Goal: Task Accomplishment & Management: Use online tool/utility

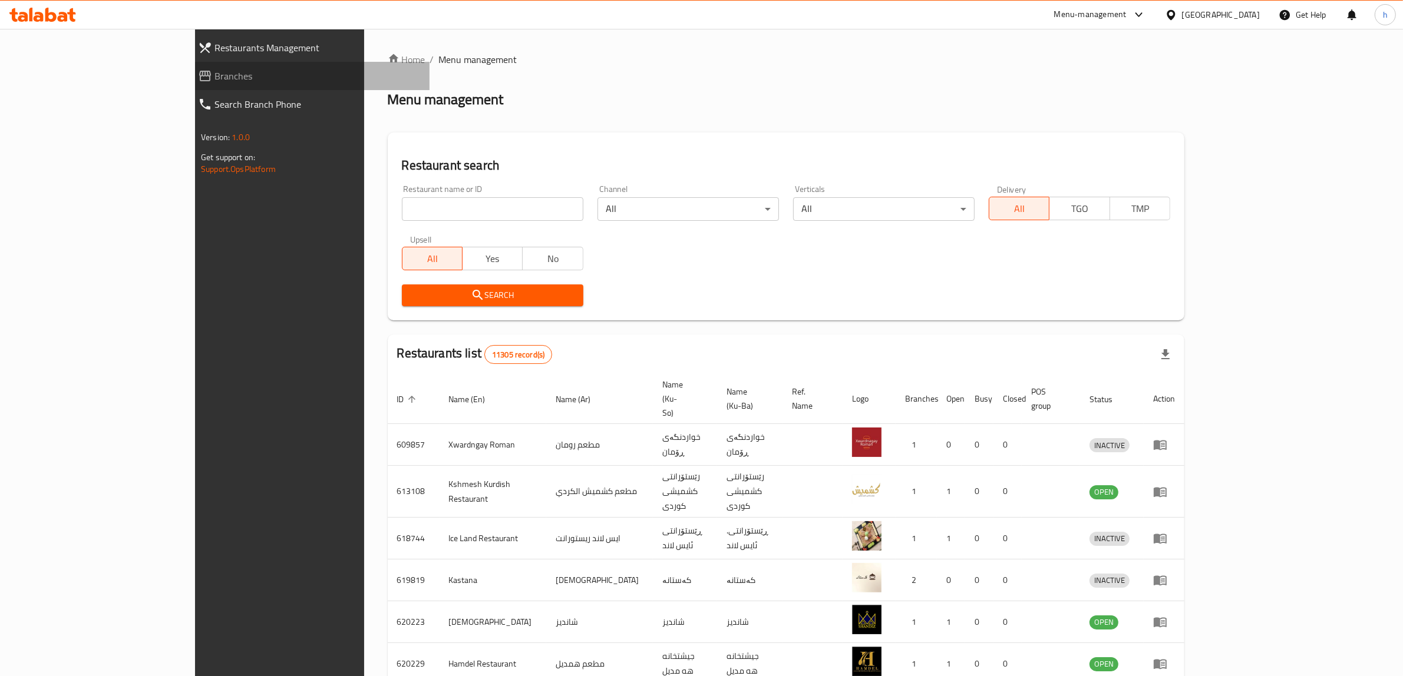
click at [214, 75] on span "Branches" at bounding box center [317, 76] width 206 height 14
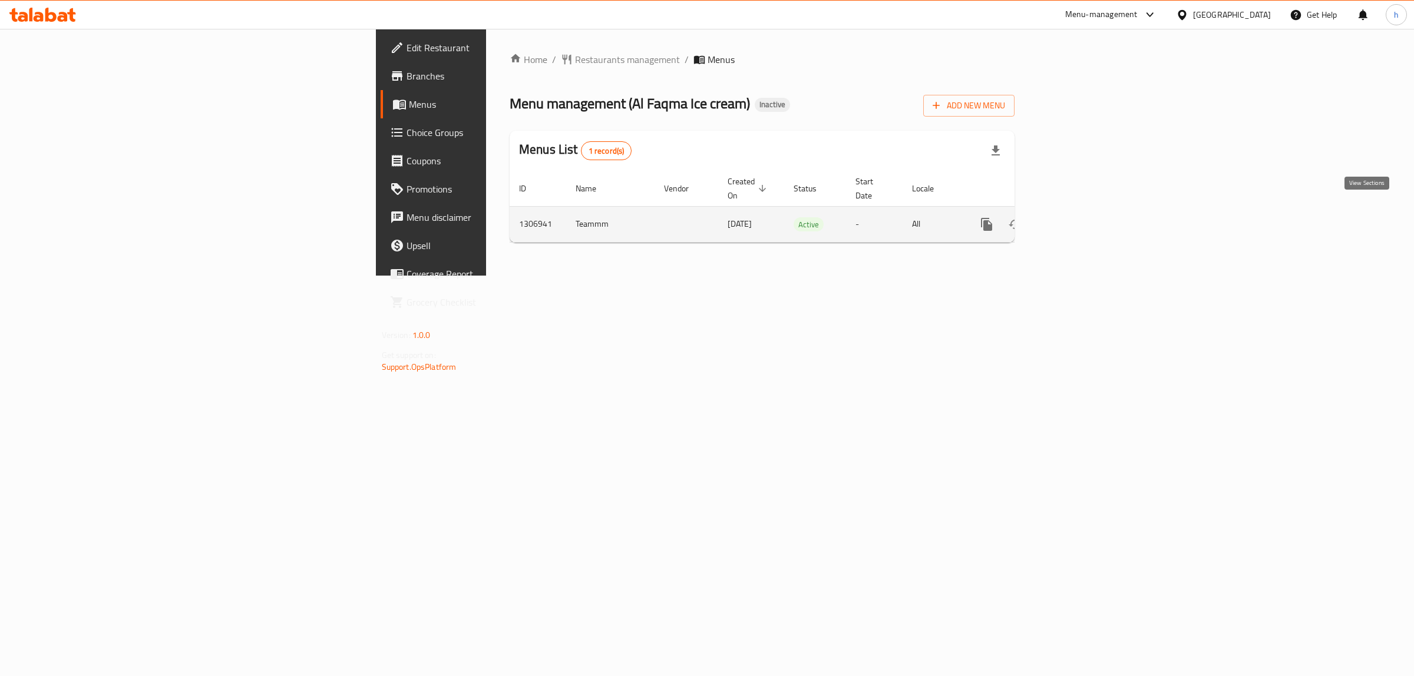
click at [1079, 217] on icon "enhanced table" at bounding box center [1072, 224] width 14 height 14
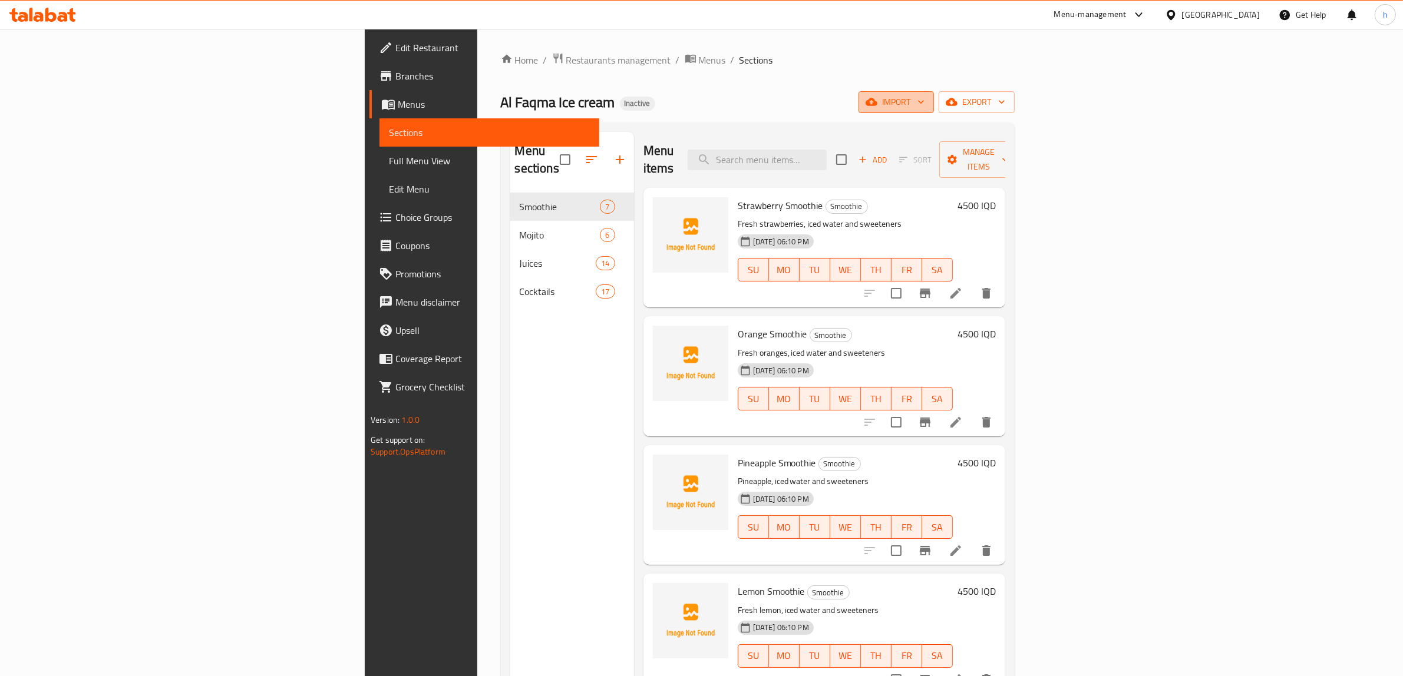
click at [925, 107] on span "import" at bounding box center [896, 102] width 57 height 15
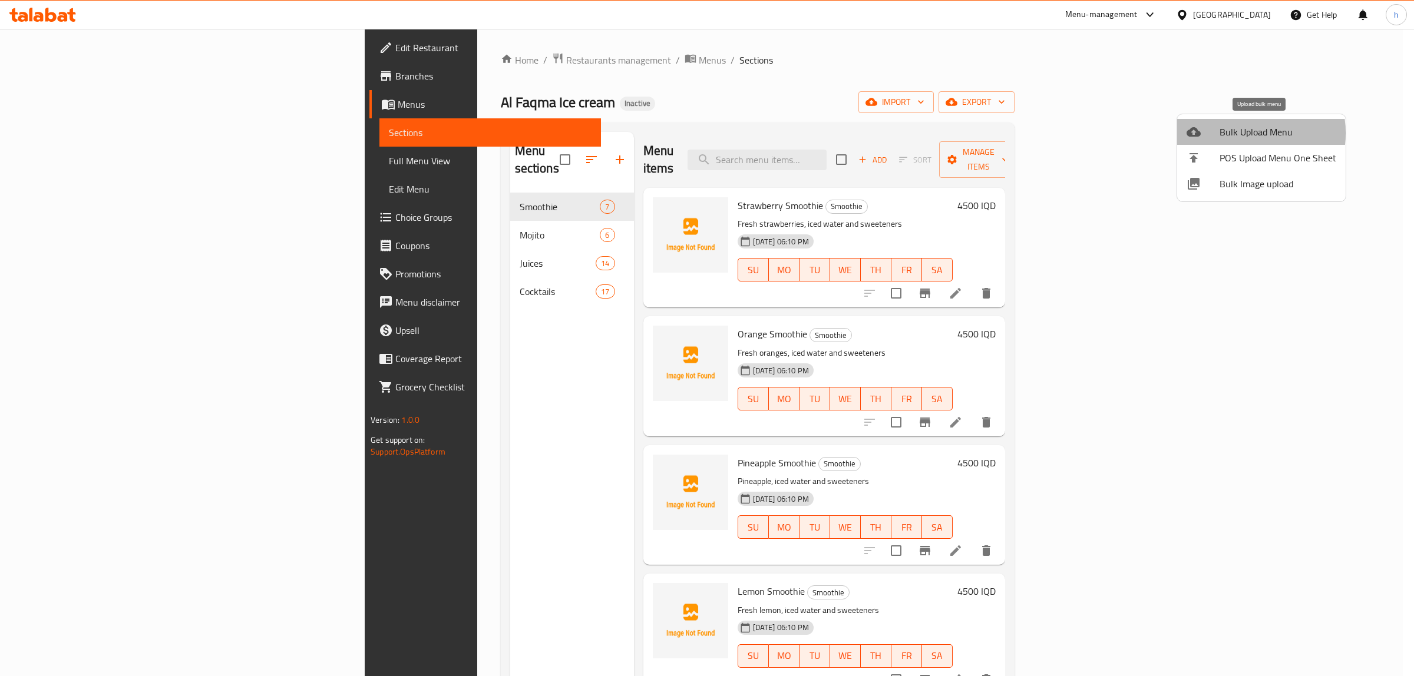
click at [1236, 133] on span "Bulk Upload Menu" at bounding box center [1278, 132] width 117 height 14
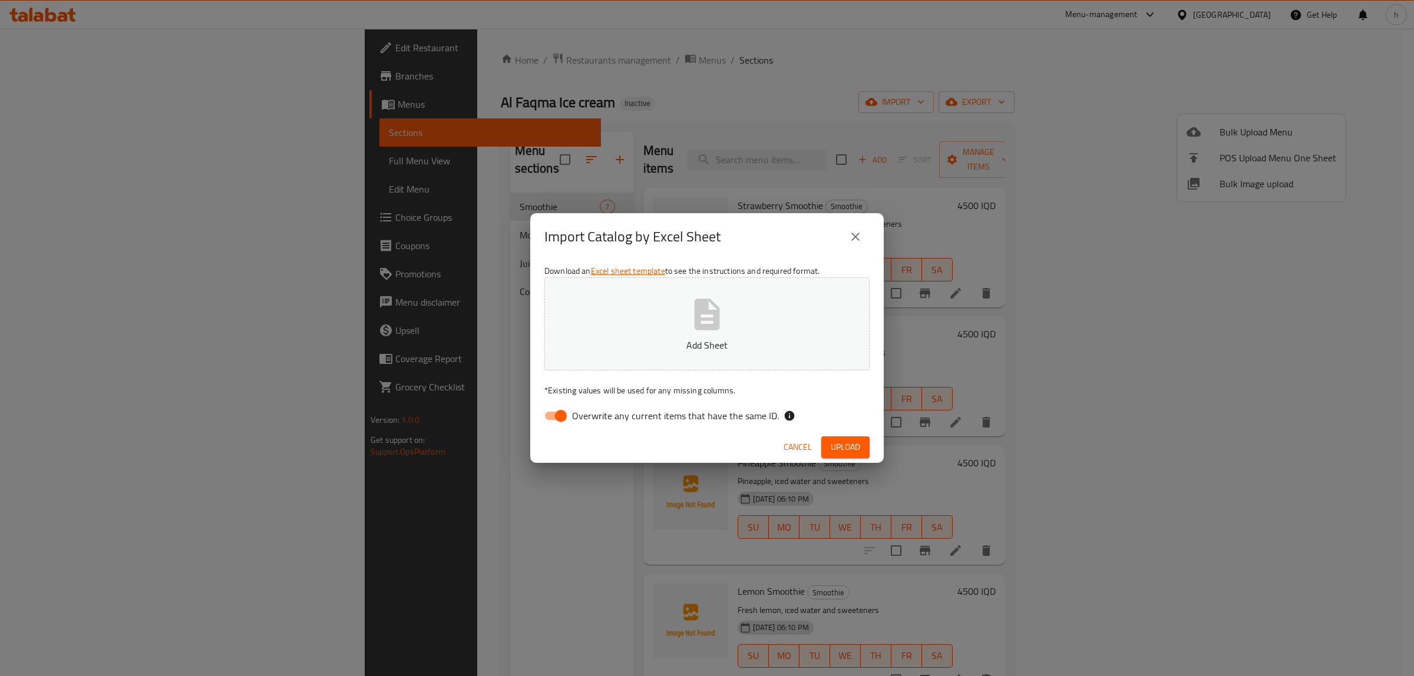
click at [569, 420] on input "Overwrite any current items that have the same ID." at bounding box center [560, 416] width 67 height 22
checkbox input "false"
click at [851, 440] on span "Upload" at bounding box center [845, 447] width 29 height 15
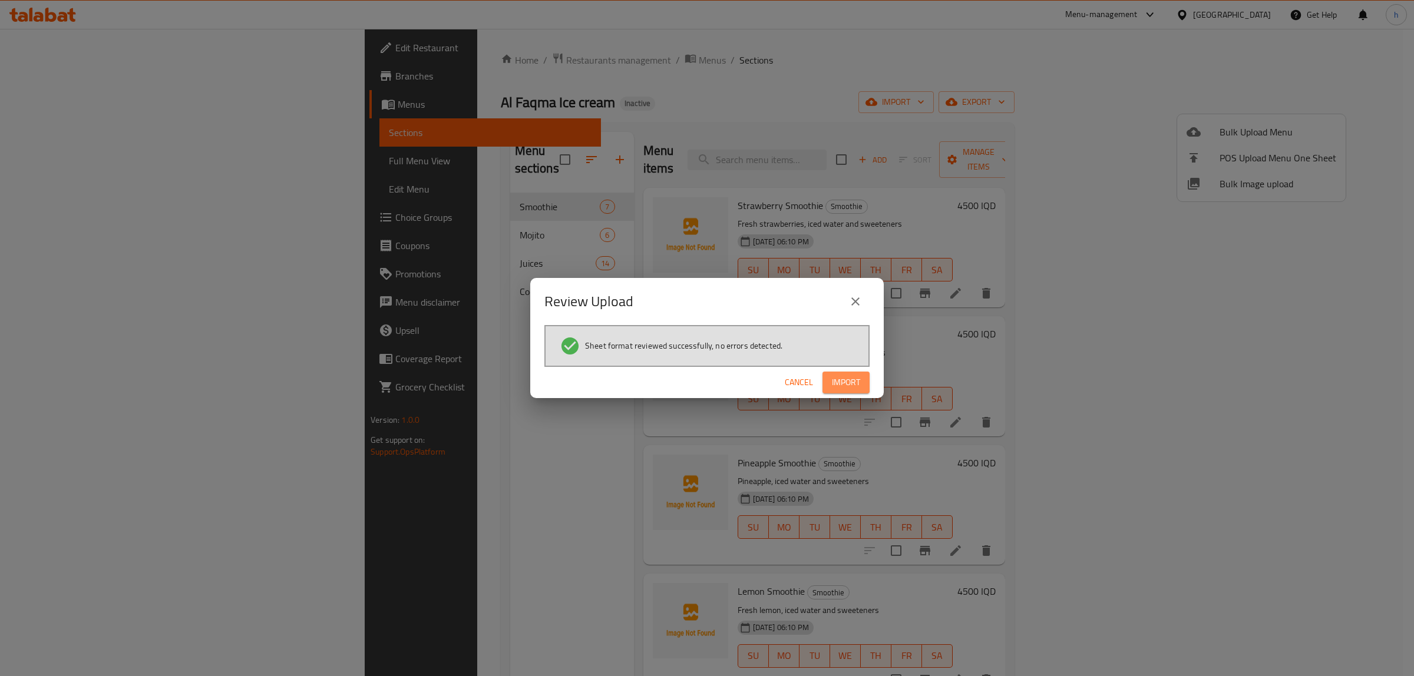
click at [844, 380] on span "Import" at bounding box center [846, 382] width 28 height 15
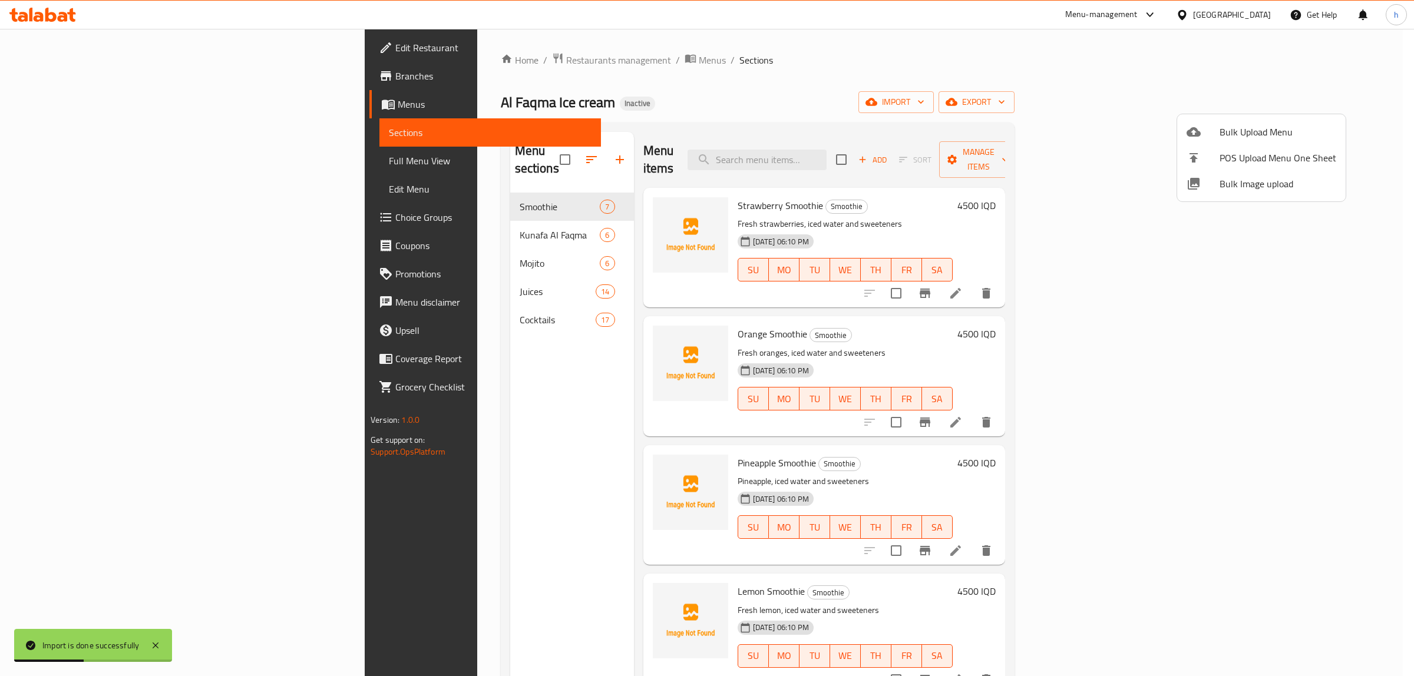
click at [308, 247] on div at bounding box center [707, 338] width 1414 height 676
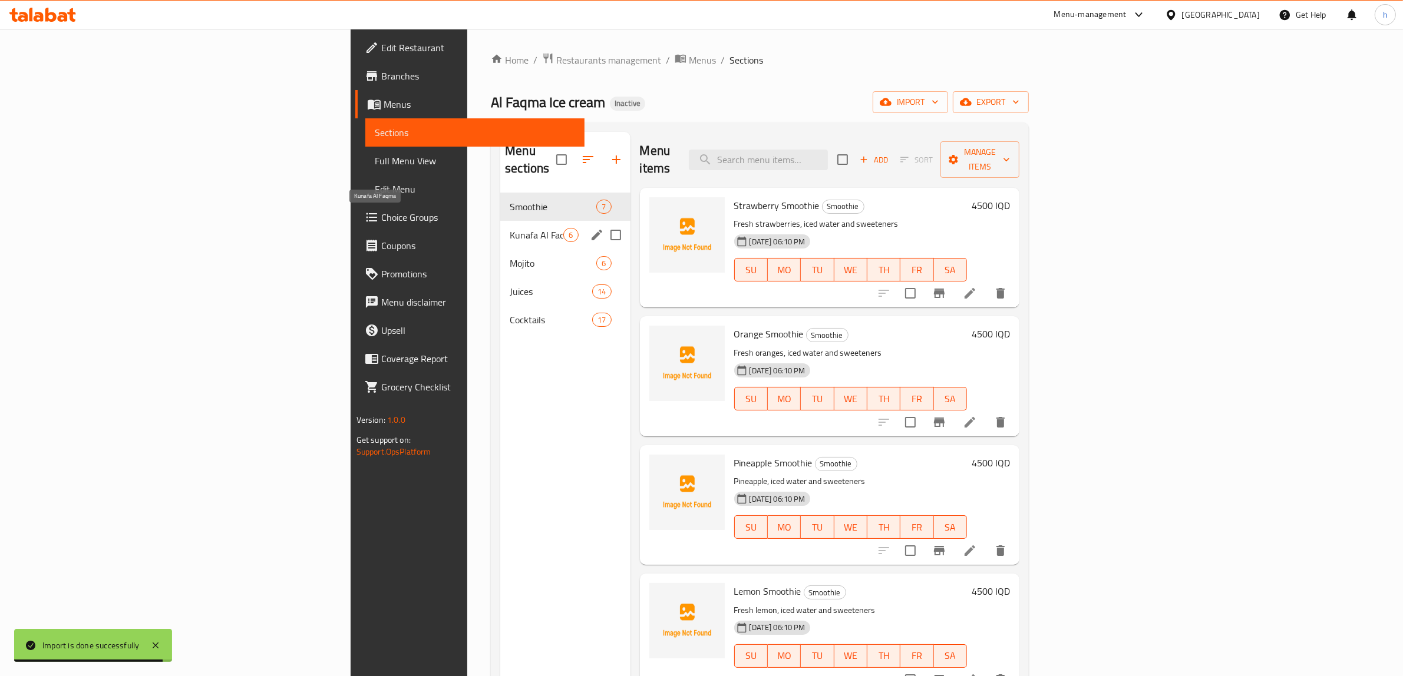
click at [510, 228] on span "Kunafa Al Faqma" at bounding box center [537, 235] width 54 height 14
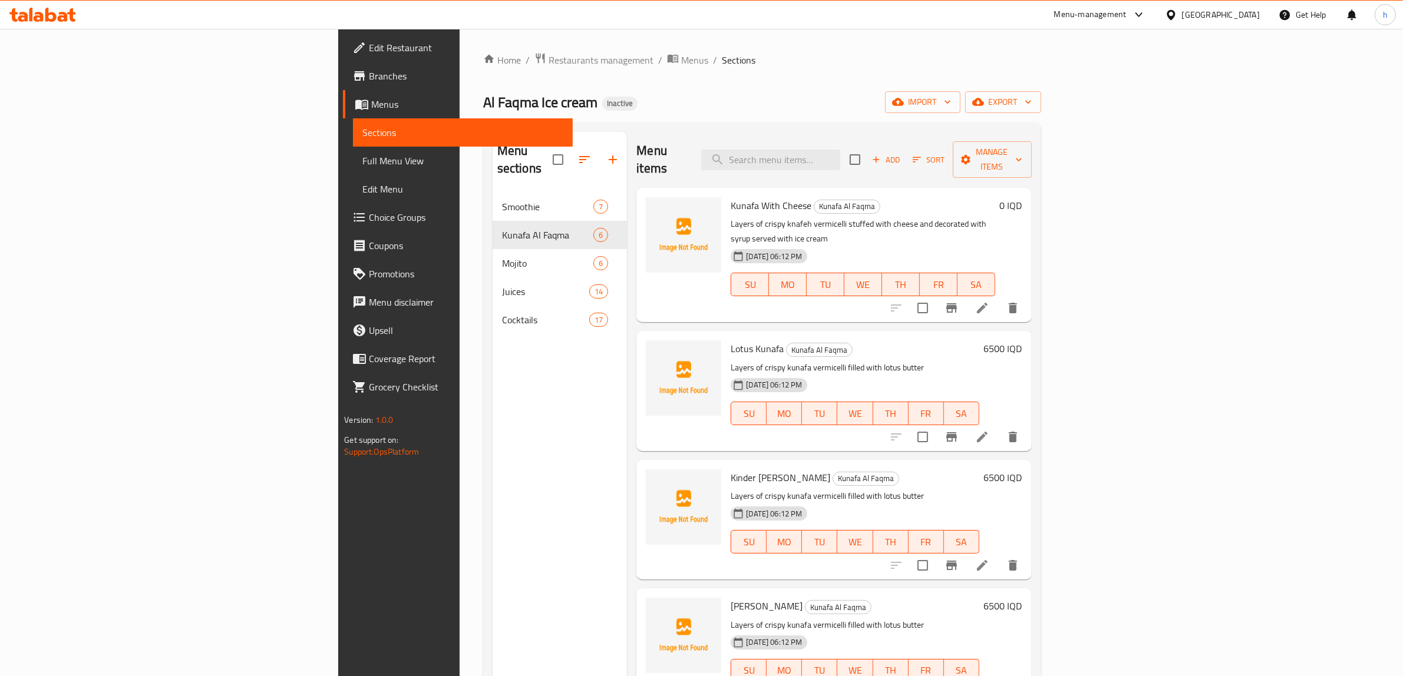
click at [353, 169] on link "Full Menu View" at bounding box center [463, 161] width 220 height 28
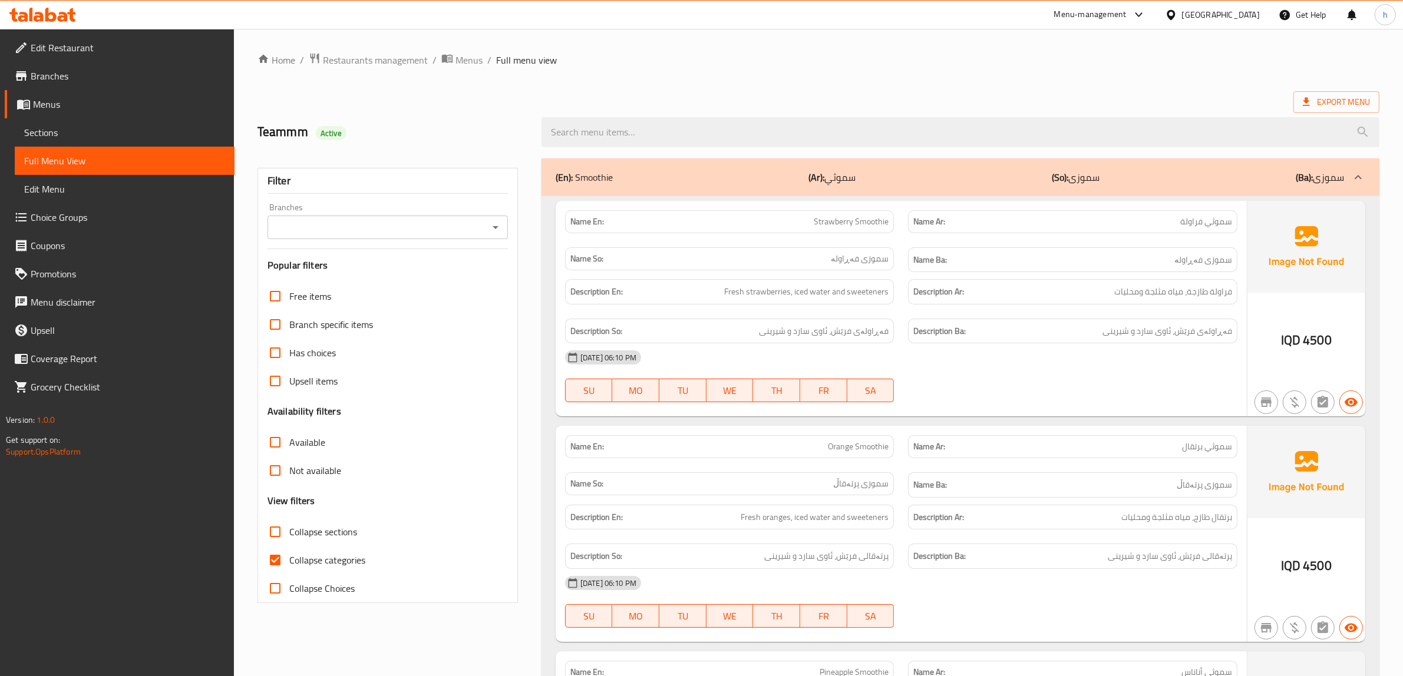
click at [493, 227] on icon "Open" at bounding box center [495, 227] width 14 height 14
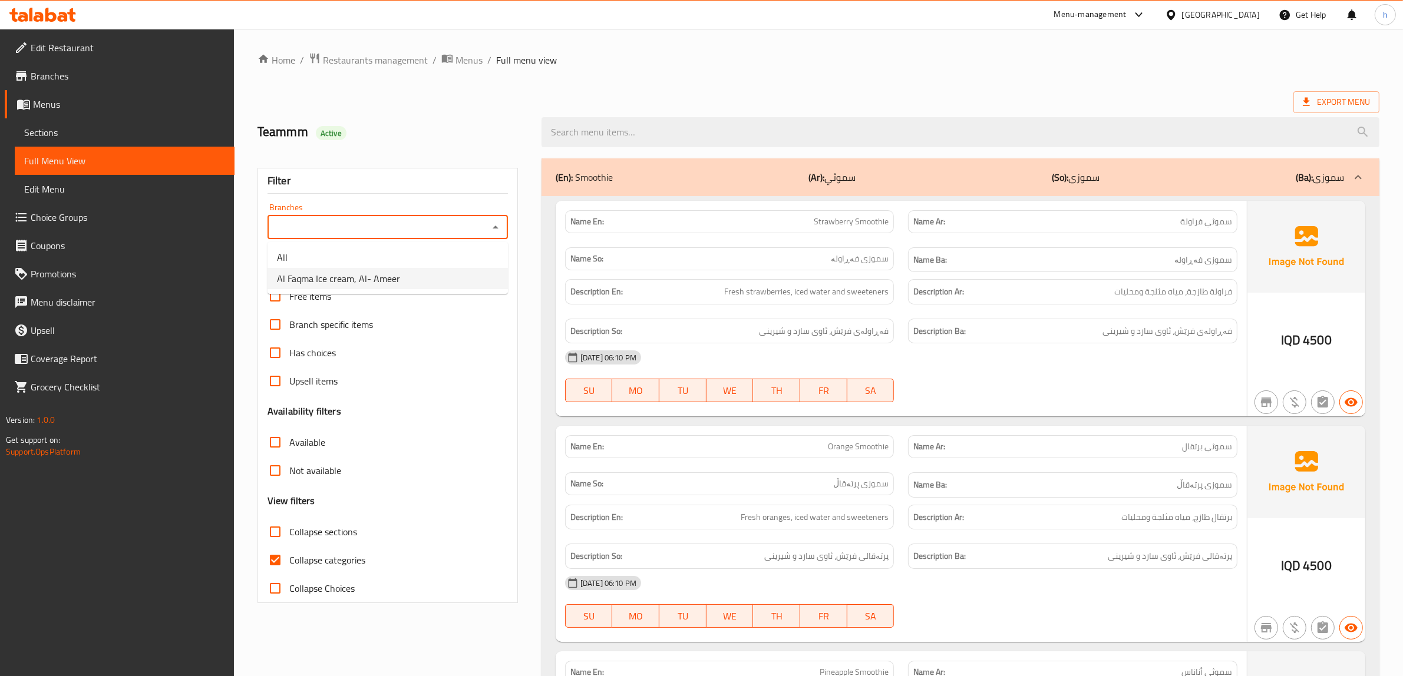
click at [357, 292] on ul "All Al Faqma Ice cream, Al- Ameer" at bounding box center [388, 268] width 240 height 52
click at [337, 280] on span "Al Faqma Ice cream, Al- Ameer" at bounding box center [338, 279] width 123 height 14
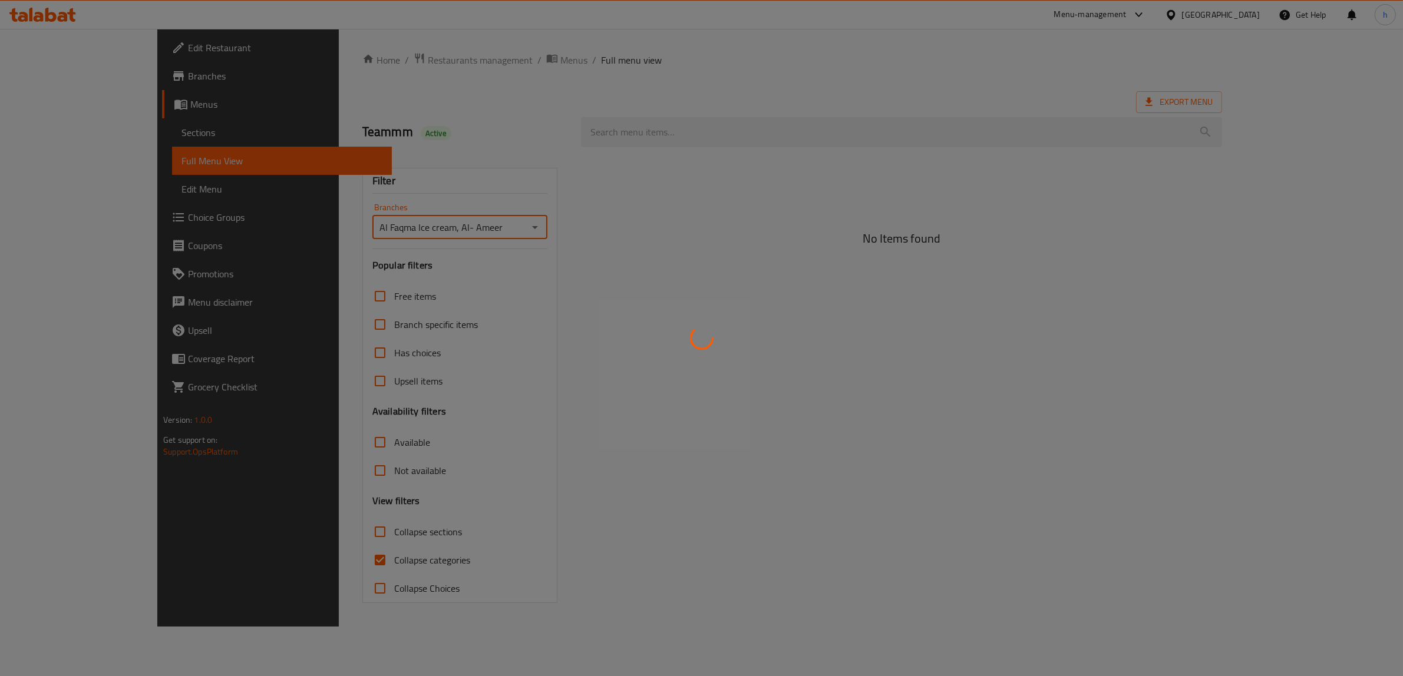
type input "Al Faqma Ice cream, Al- Ameer"
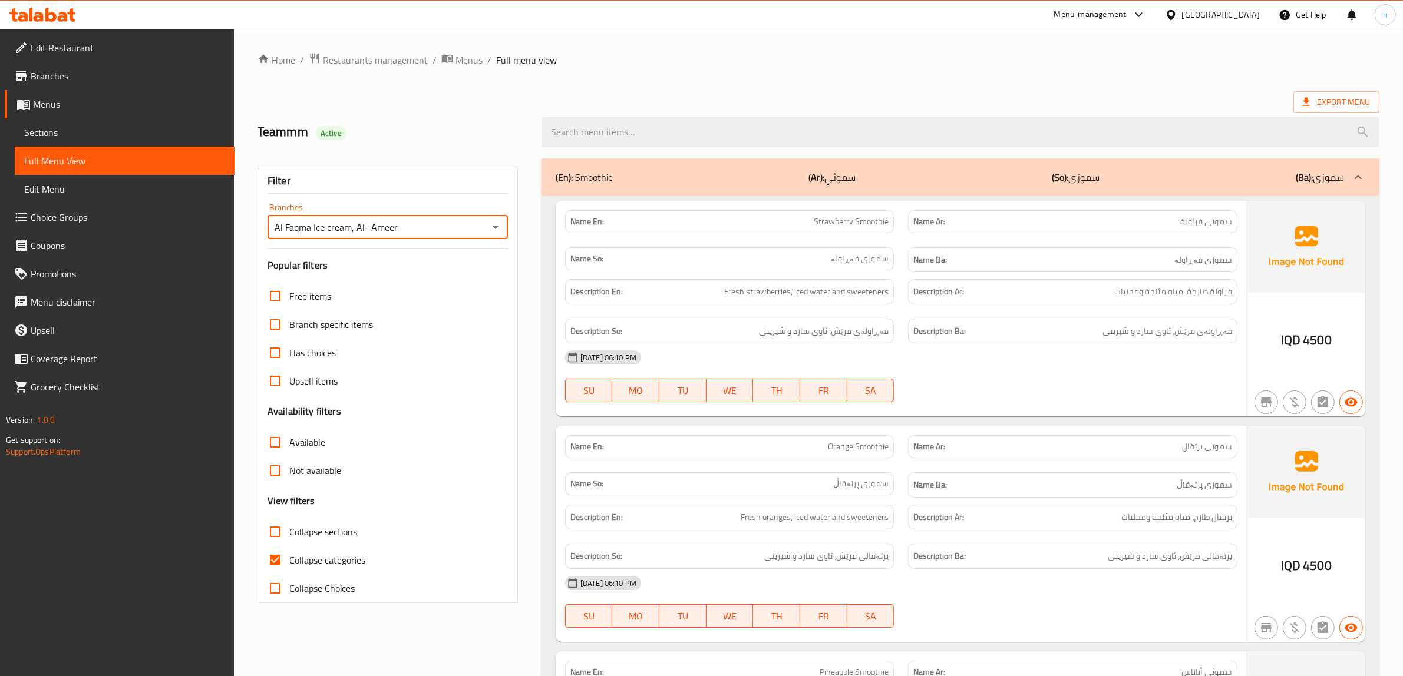
click at [278, 560] on input "Collapse categories" at bounding box center [275, 560] width 28 height 28
checkbox input "false"
click at [276, 539] on input "Collapse sections" at bounding box center [275, 532] width 28 height 28
checkbox input "true"
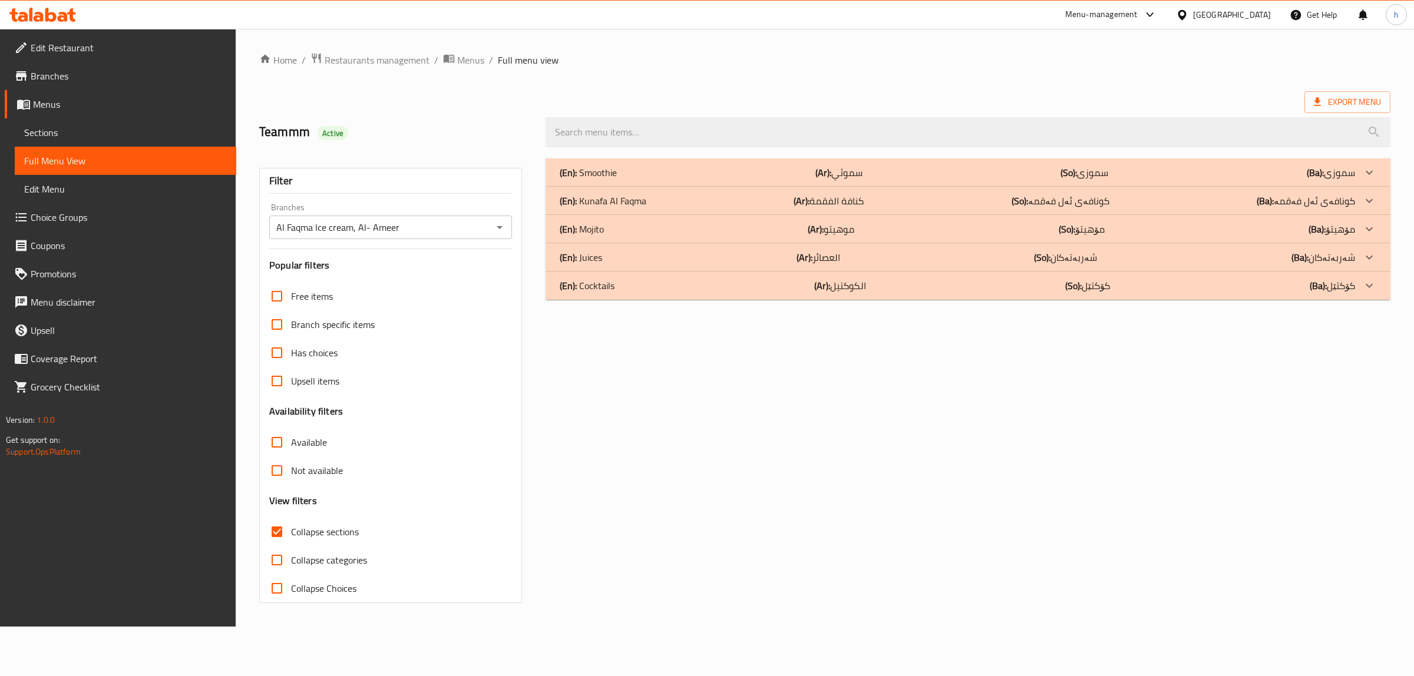
click at [617, 180] on p "(En): Kunafa Al Faqma" at bounding box center [588, 173] width 57 height 14
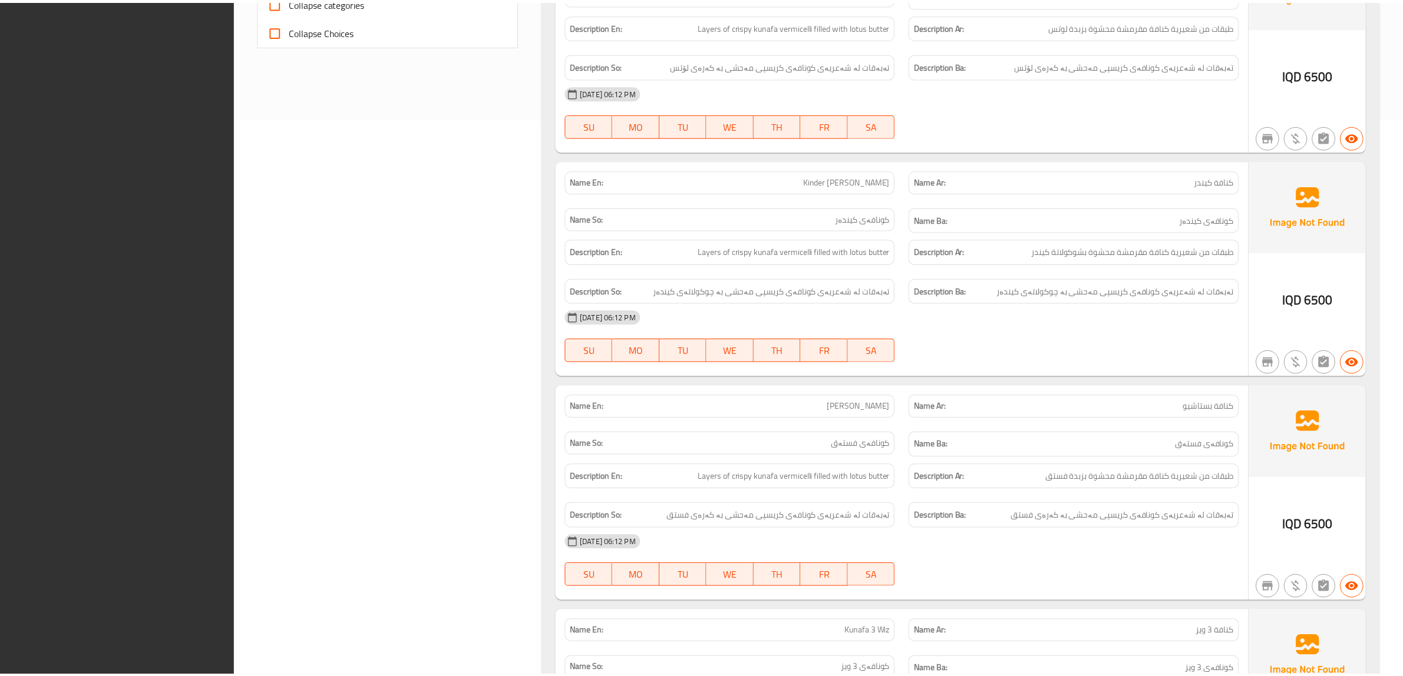
scroll to position [1081, 0]
